Goal: Navigation & Orientation: Find specific page/section

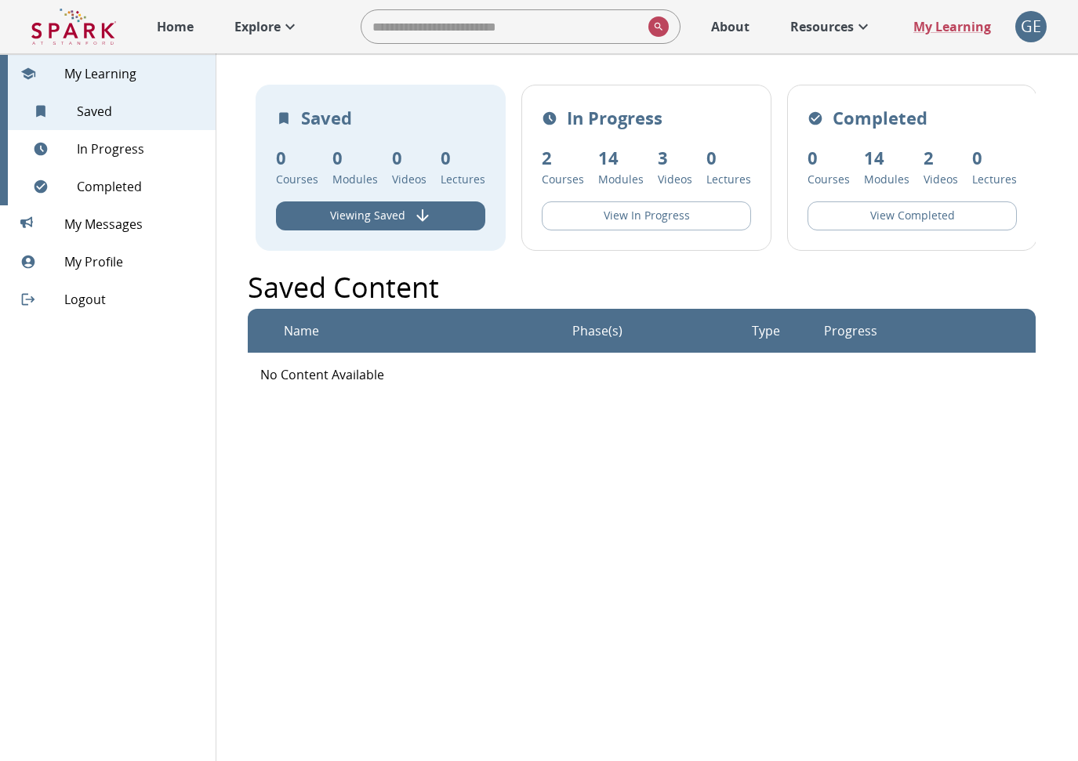
click at [85, 34] on img at bounding box center [73, 27] width 85 height 38
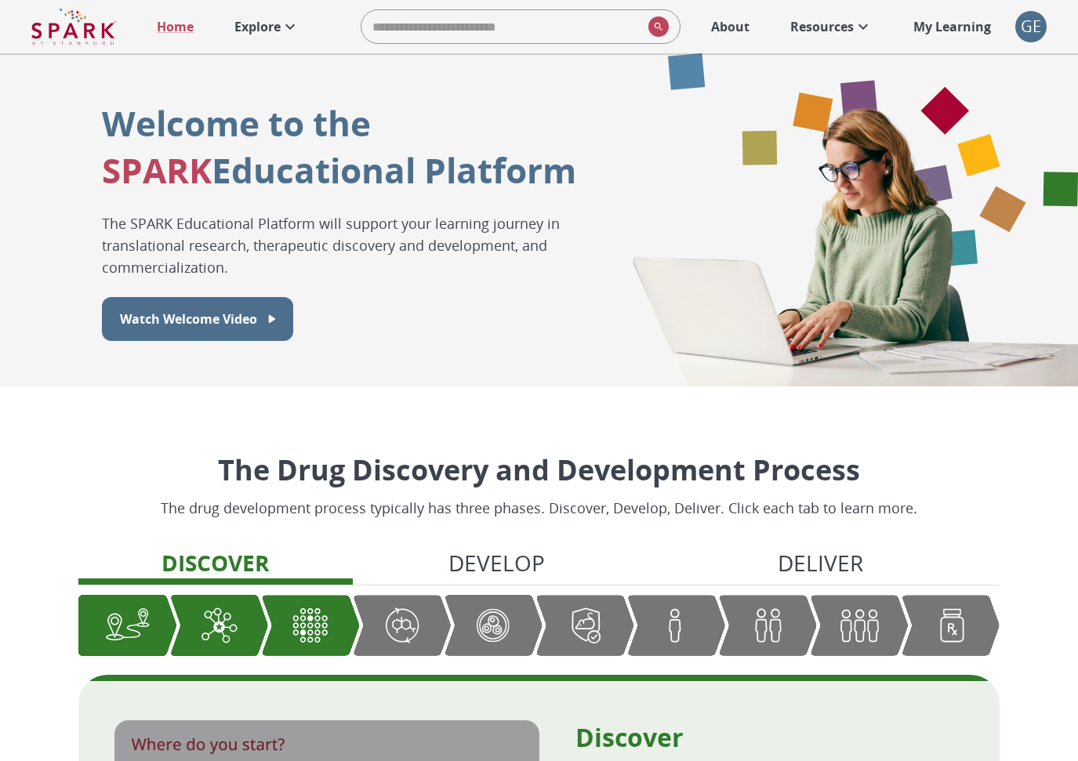
click at [980, 32] on p "My Learning" at bounding box center [952, 26] width 78 height 19
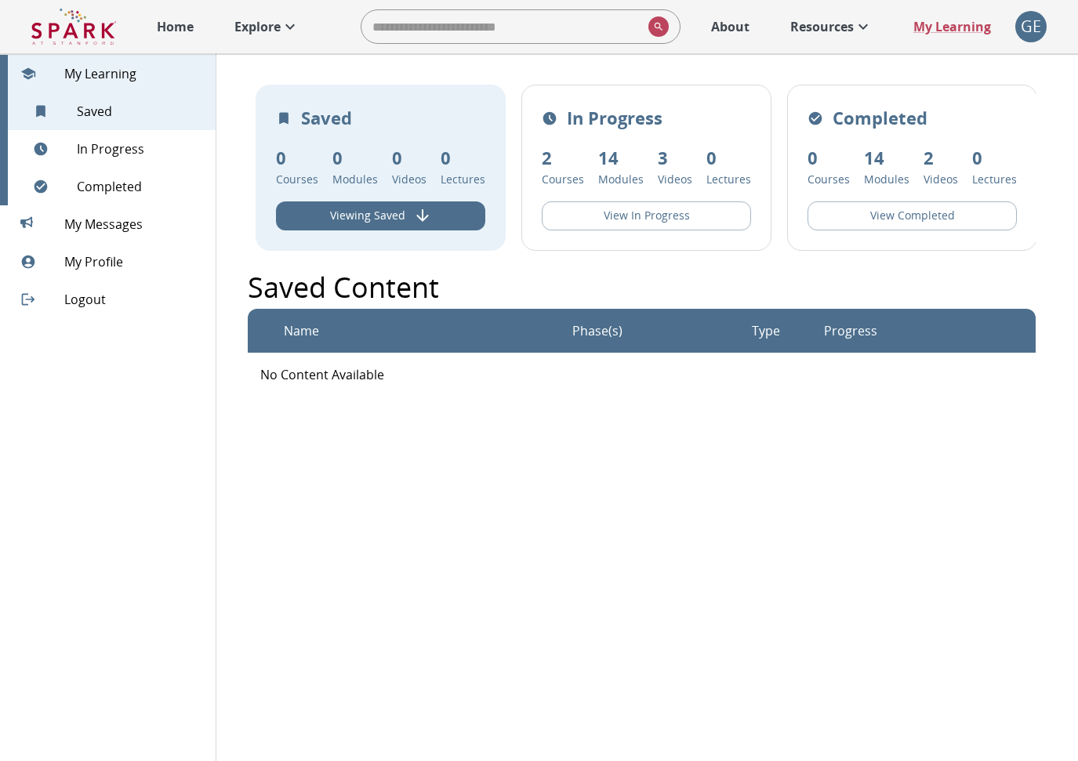
click at [1011, 14] on div "Home Explore ​ About Resources My Learning + GE 0" at bounding box center [539, 26] width 1078 height 53
click at [1027, 27] on div "GE" at bounding box center [1030, 26] width 31 height 31
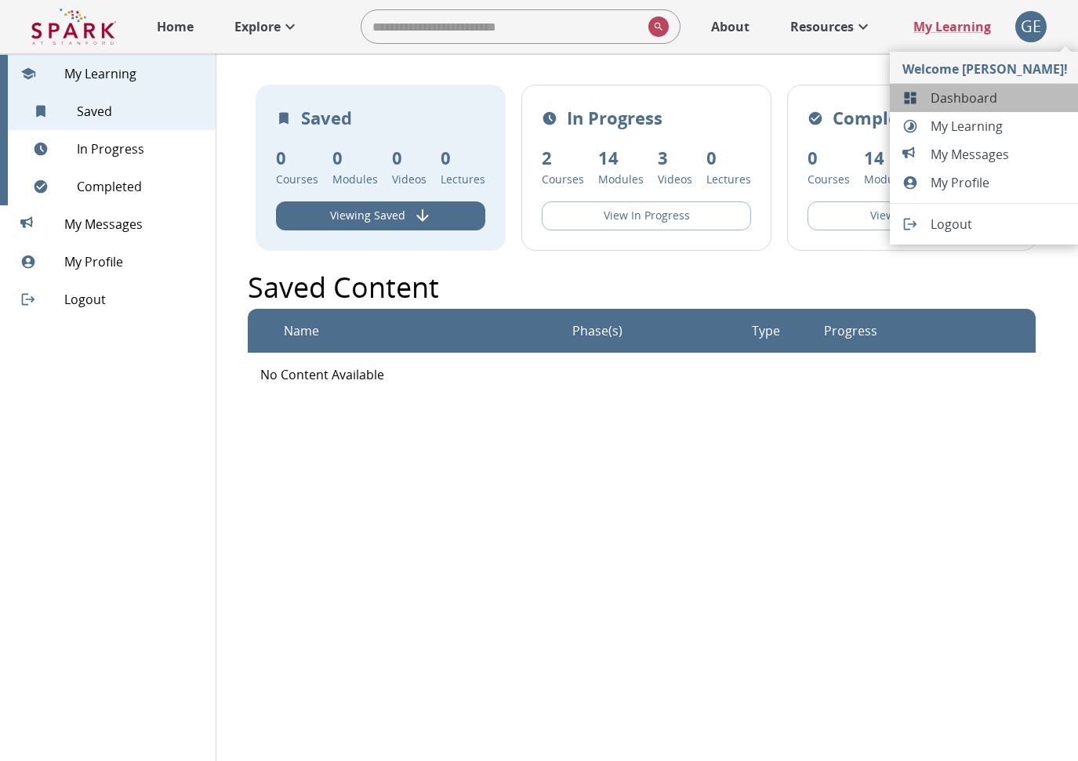
click at [984, 109] on li "Dashboard" at bounding box center [985, 98] width 191 height 28
